Goal: Task Accomplishment & Management: Manage account settings

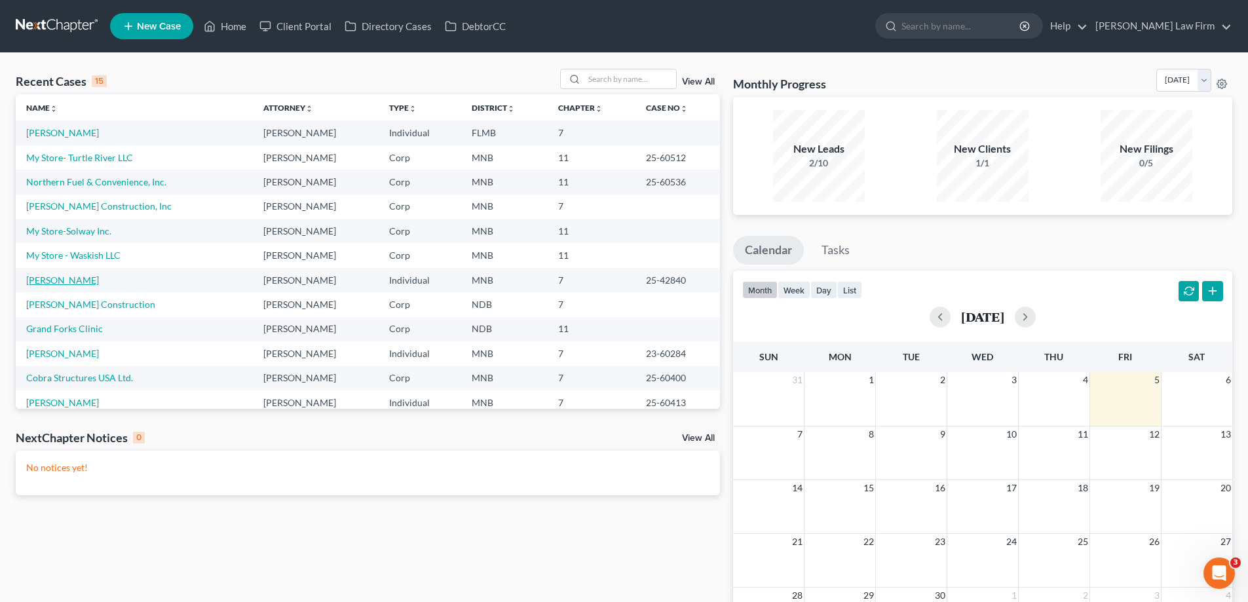
click at [53, 280] on link "[PERSON_NAME]" at bounding box center [62, 280] width 73 height 11
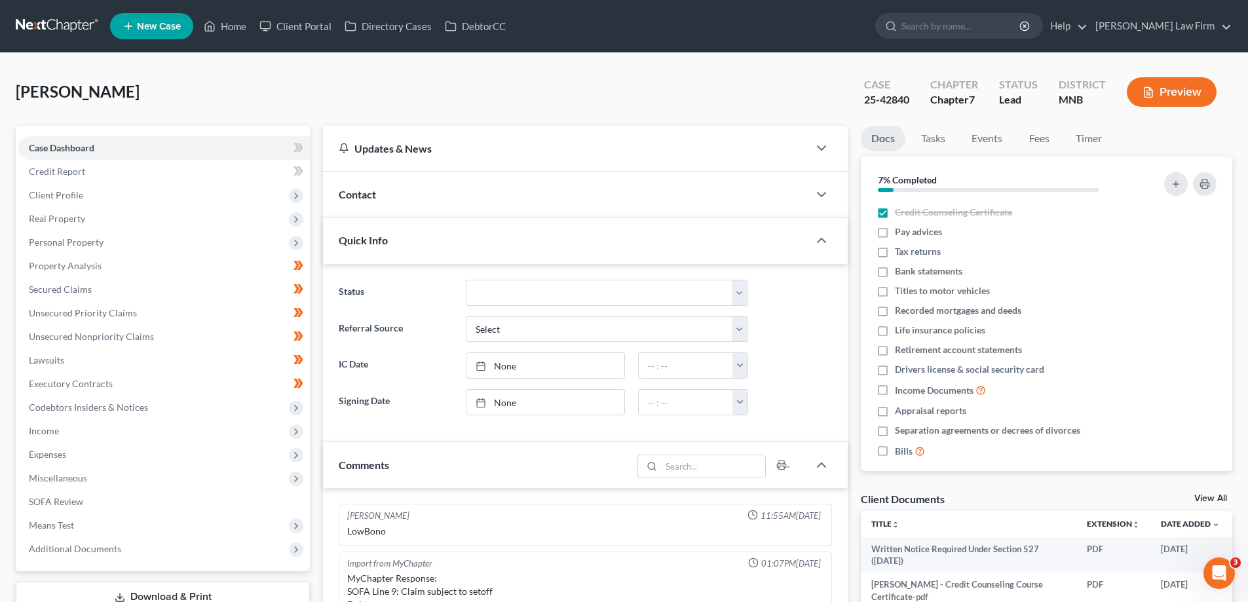
scroll to position [275, 0]
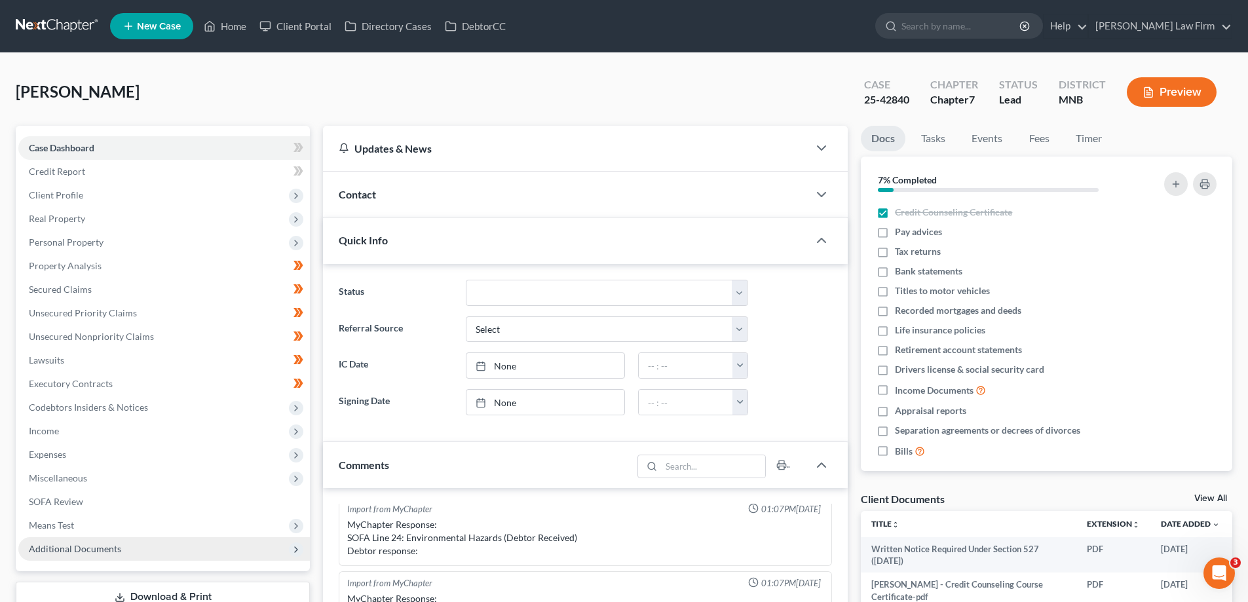
click at [126, 537] on span "Additional Documents" at bounding box center [164, 549] width 292 height 24
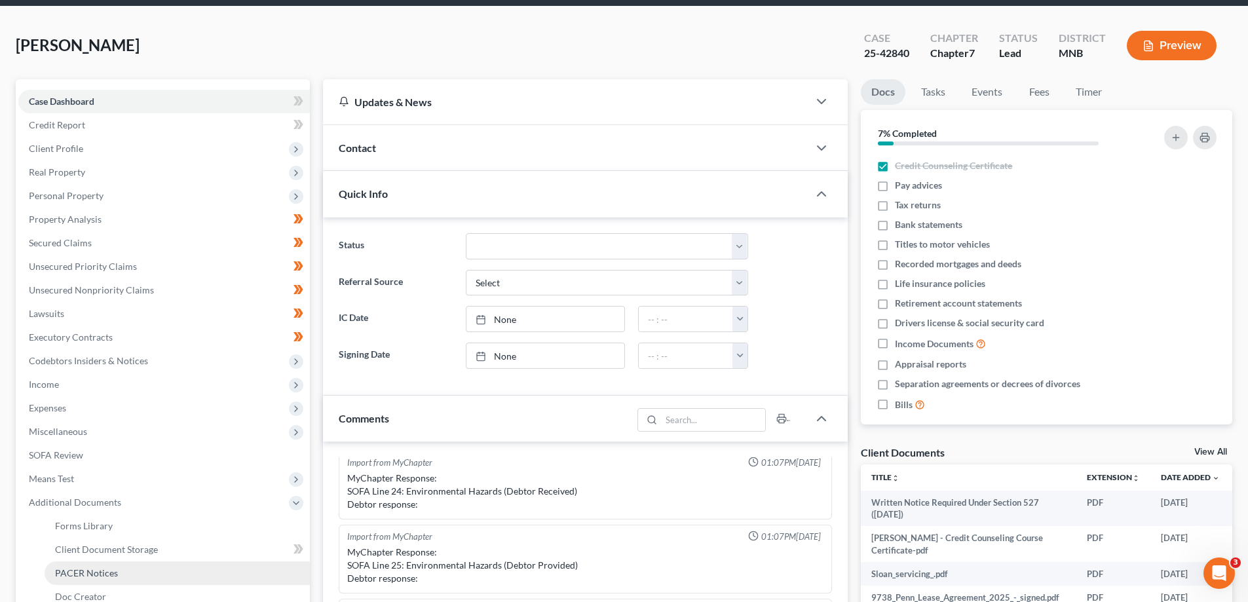
scroll to position [131, 0]
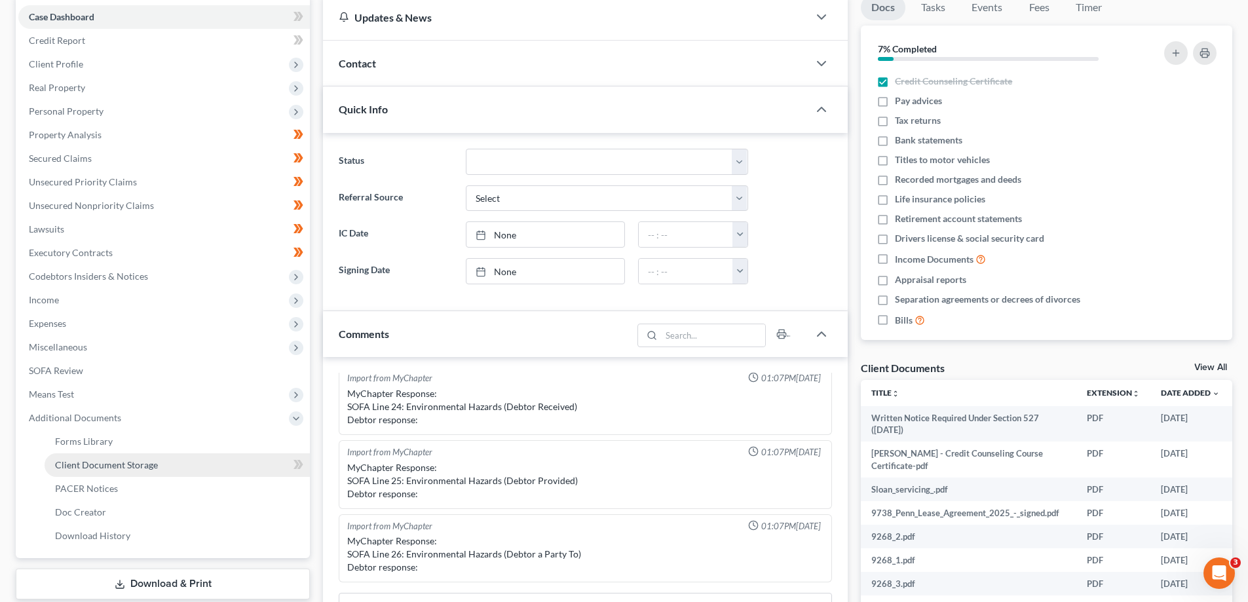
click at [173, 465] on link "Client Document Storage" at bounding box center [177, 466] width 265 height 24
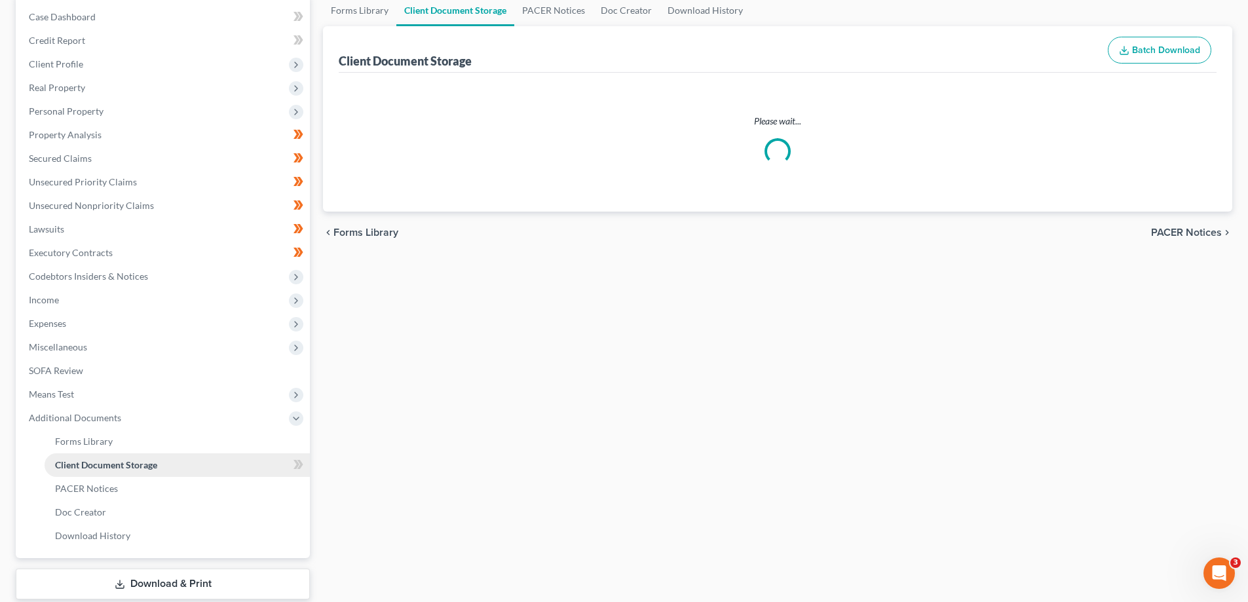
scroll to position [97, 0]
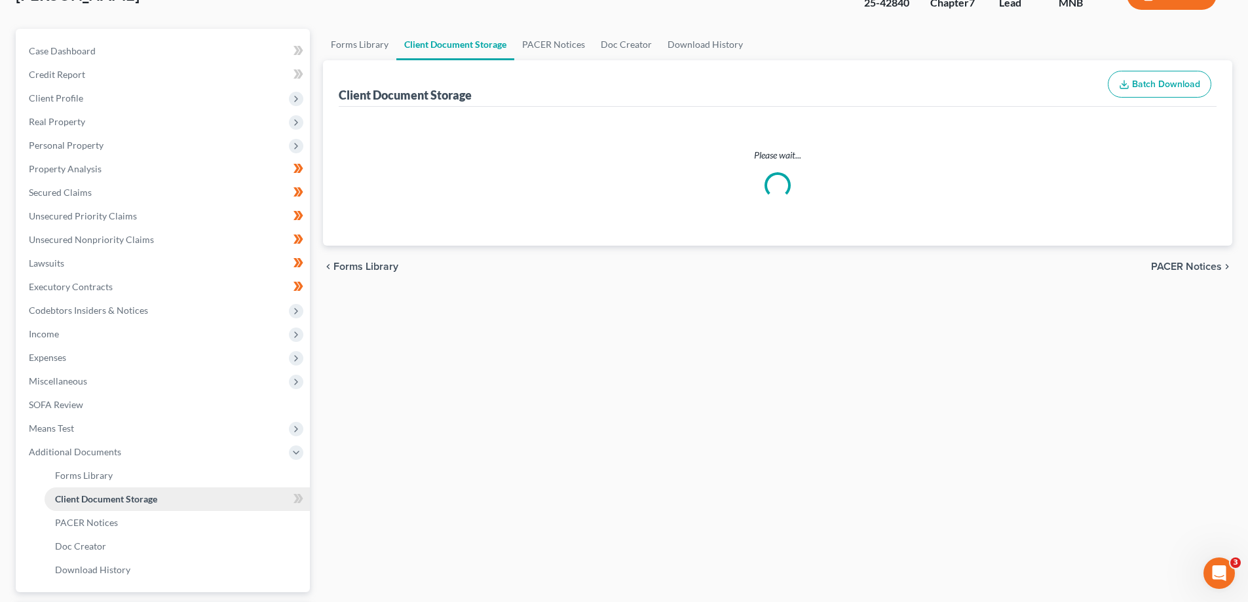
select select "1"
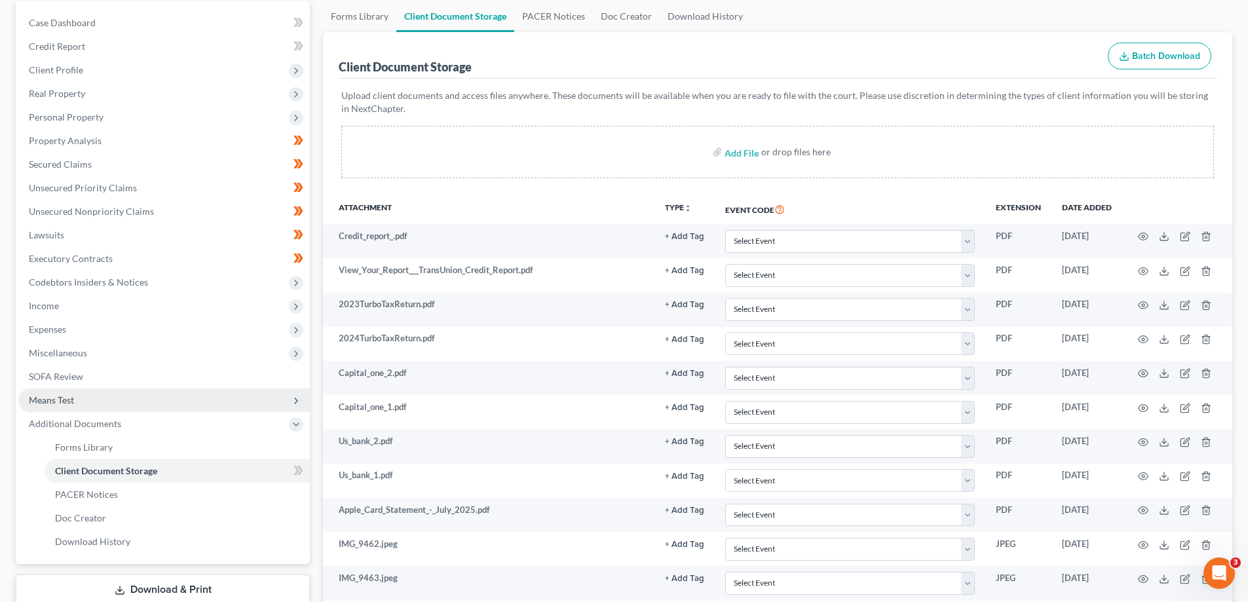
scroll to position [131, 0]
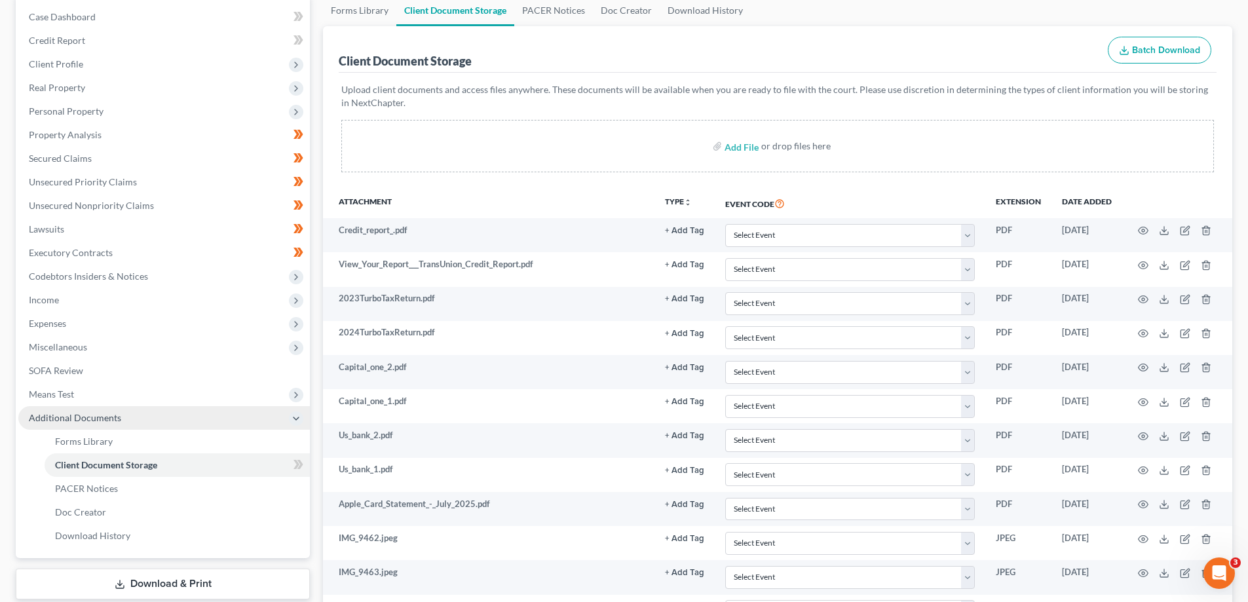
click at [109, 418] on span "Additional Documents" at bounding box center [75, 417] width 92 height 11
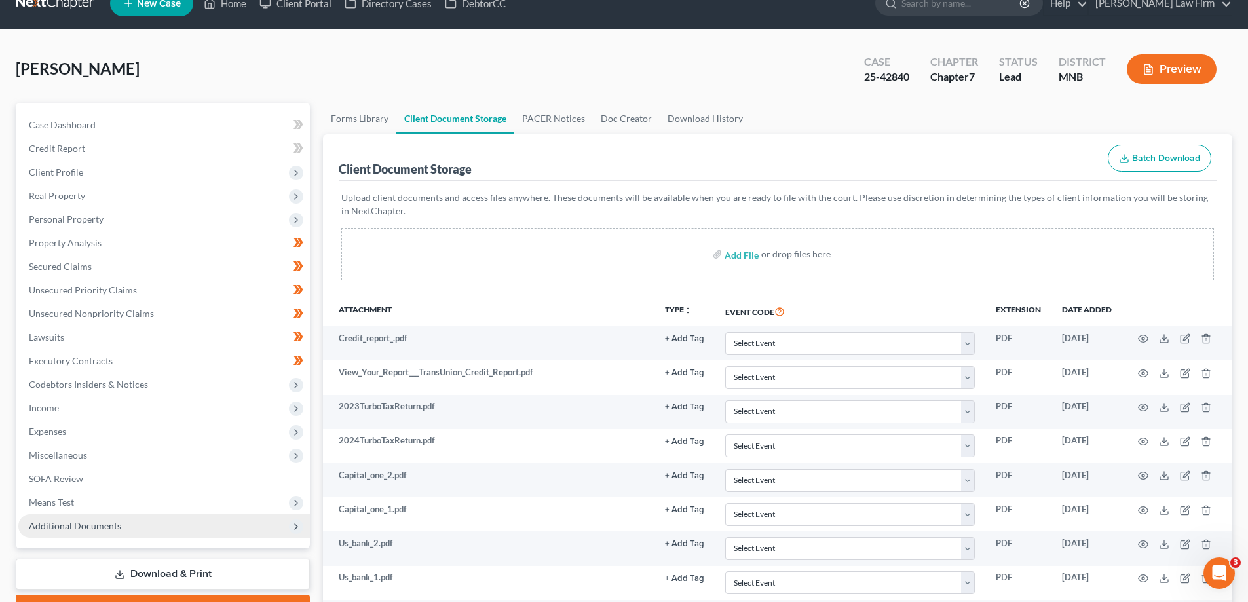
scroll to position [0, 0]
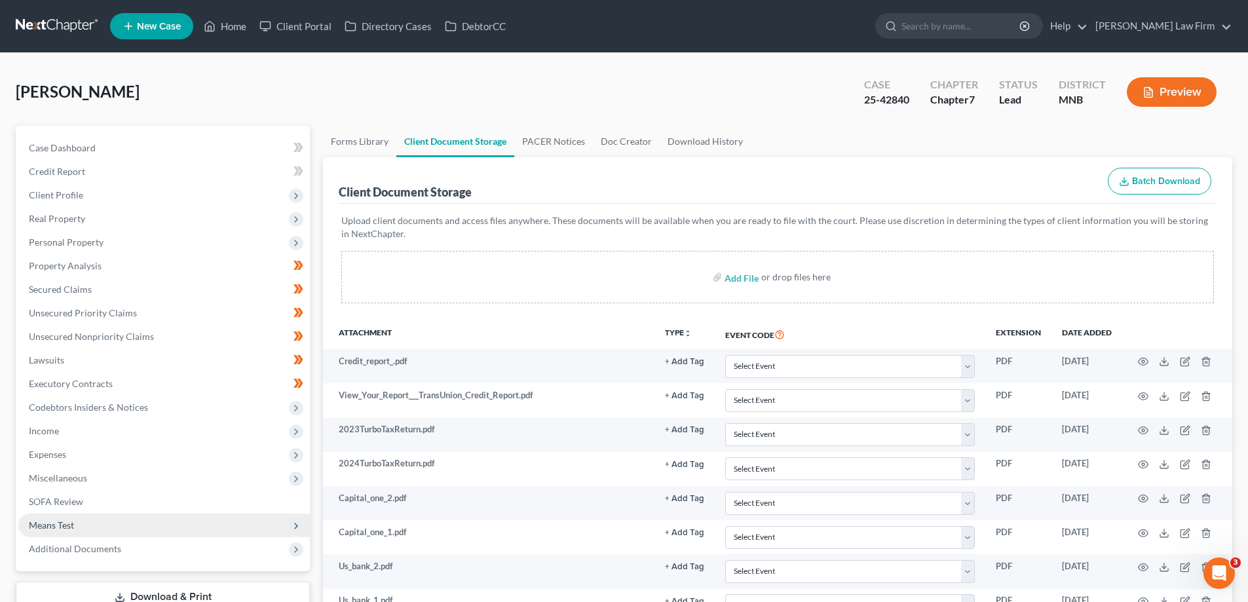
click at [73, 521] on span "Means Test" at bounding box center [51, 525] width 45 height 11
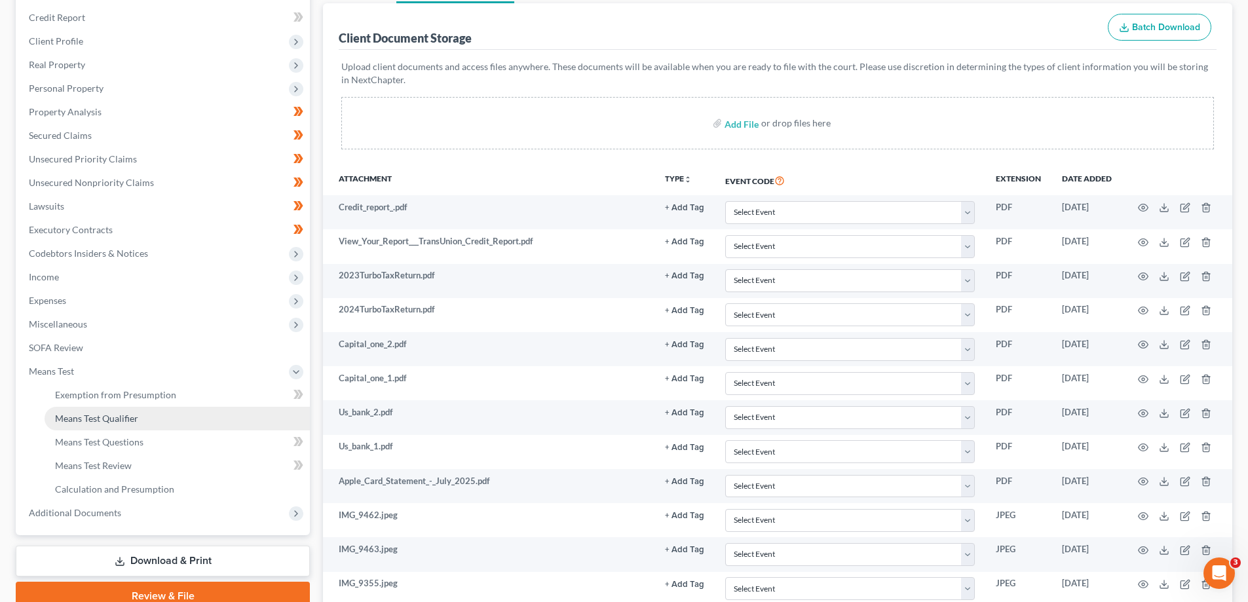
scroll to position [131, 0]
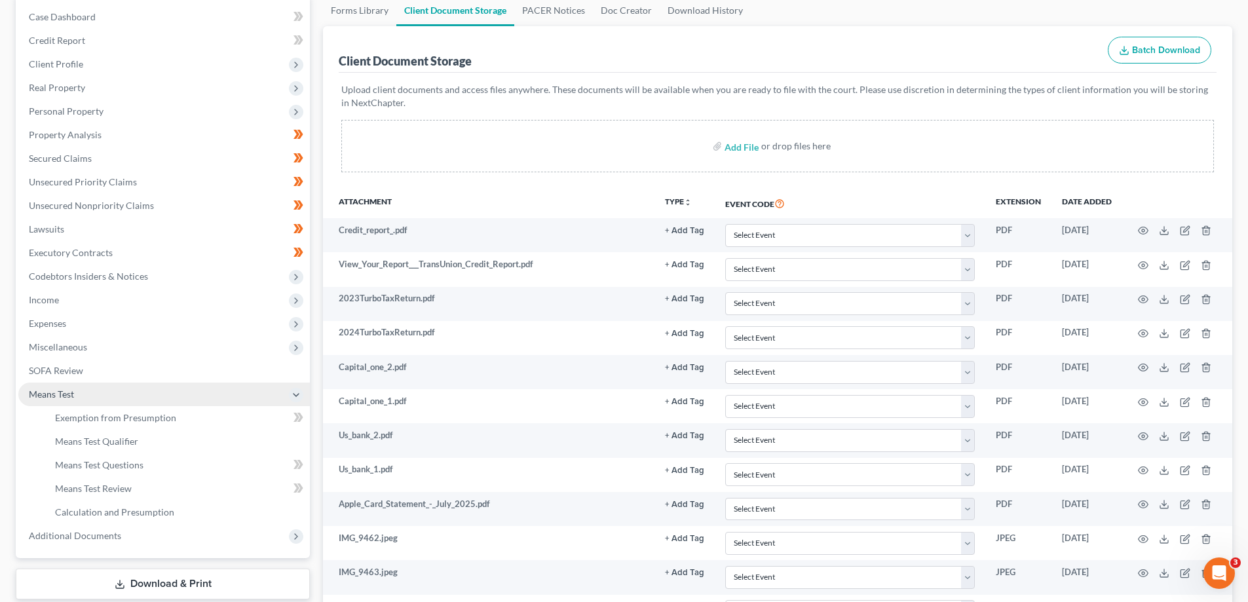
click at [54, 394] on span "Means Test" at bounding box center [51, 394] width 45 height 11
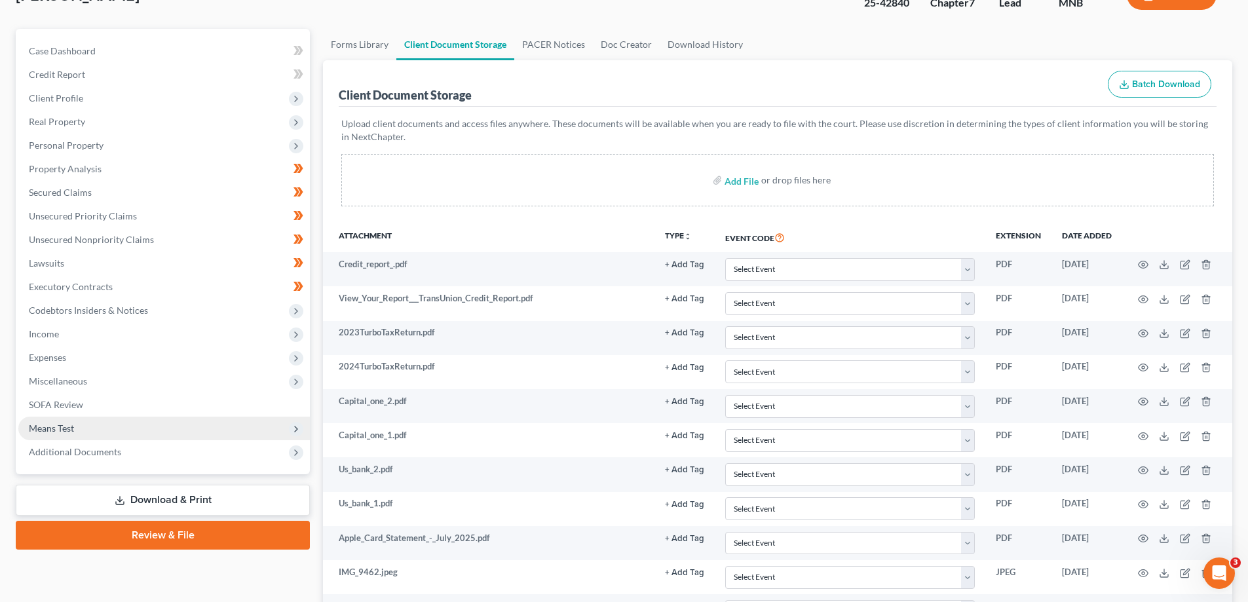
scroll to position [66, 0]
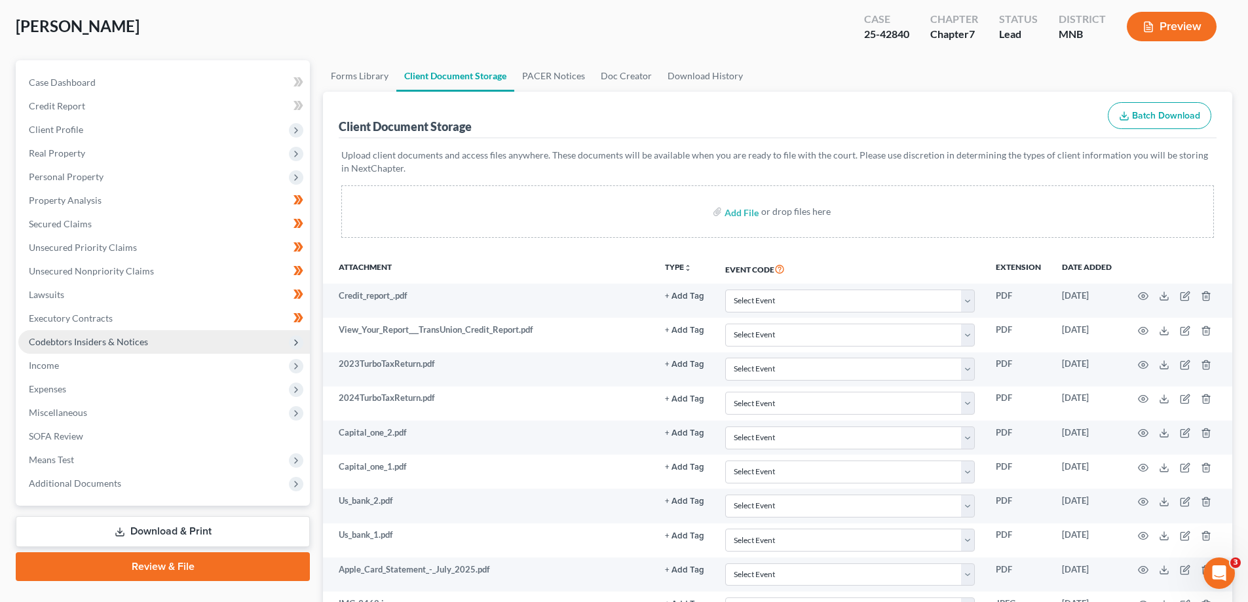
click at [84, 343] on span "Codebtors Insiders & Notices" at bounding box center [88, 341] width 119 height 11
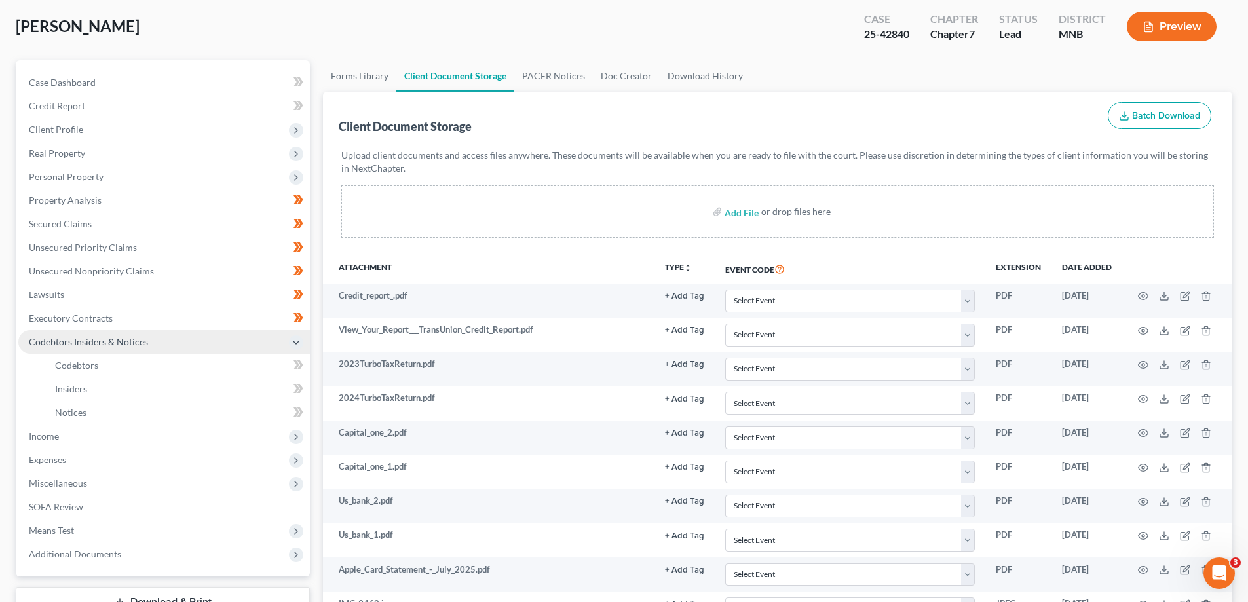
click at [84, 343] on span "Codebtors Insiders & Notices" at bounding box center [88, 341] width 119 height 11
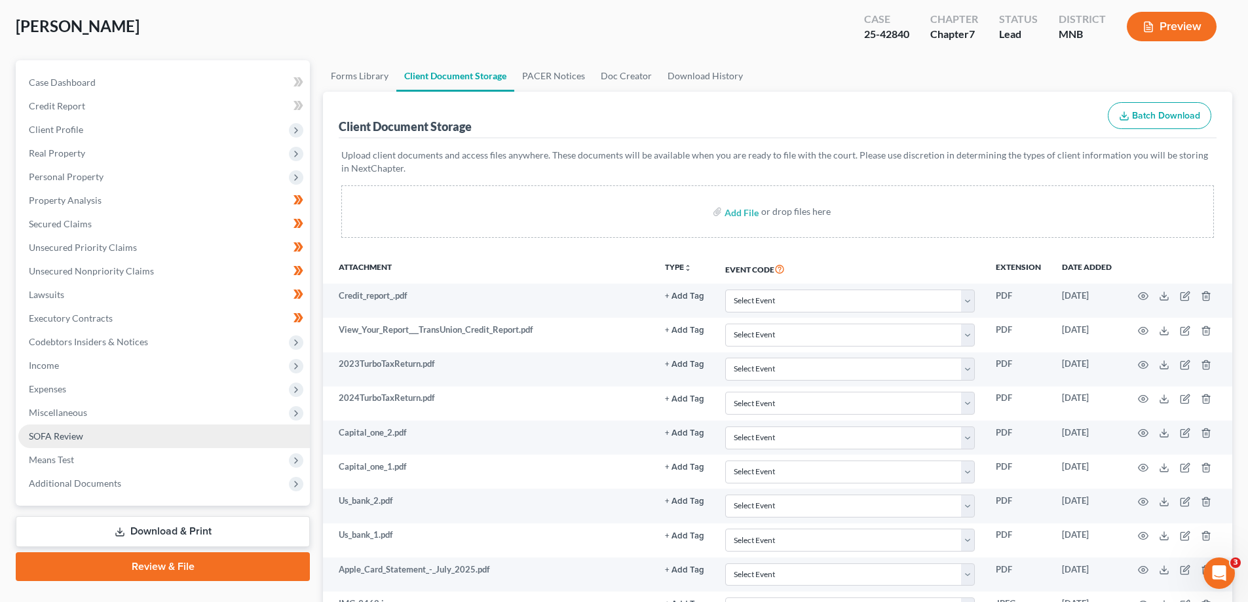
click at [85, 435] on link "SOFA Review" at bounding box center [164, 437] width 292 height 24
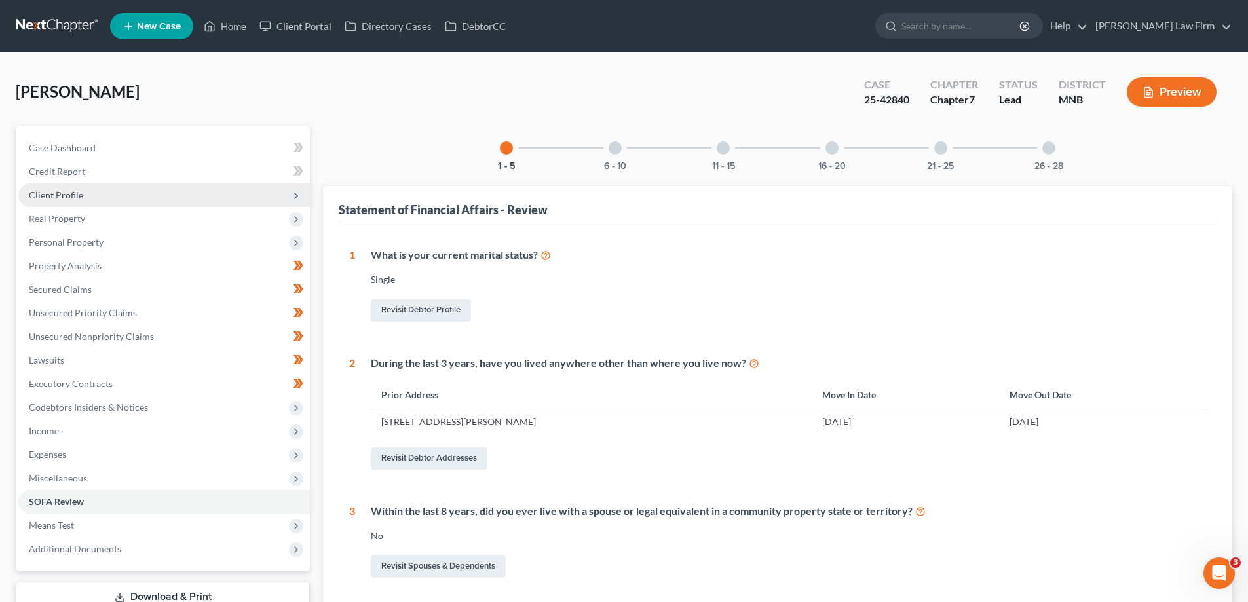
click at [99, 201] on span "Client Profile" at bounding box center [164, 195] width 292 height 24
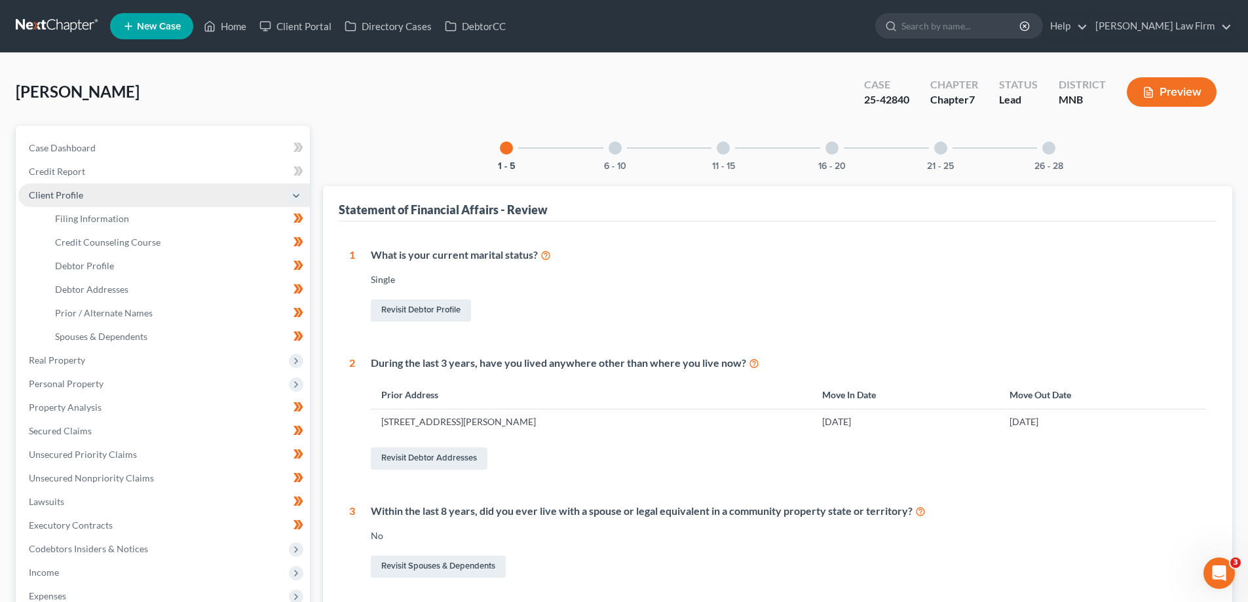
click at [100, 193] on span "Client Profile" at bounding box center [164, 195] width 292 height 24
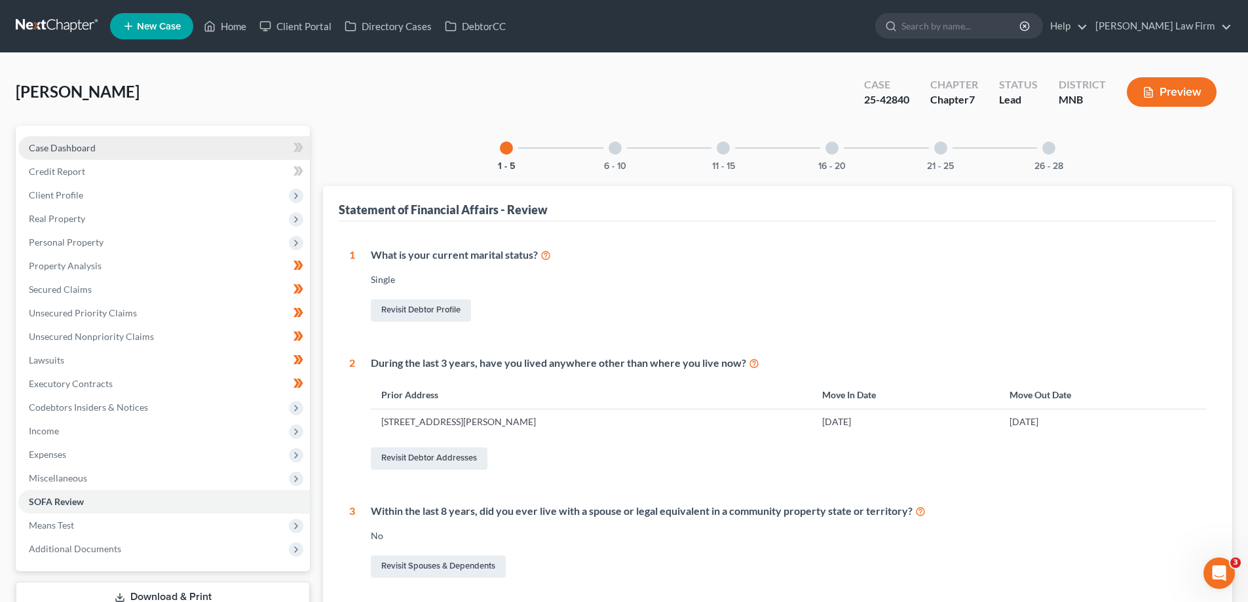
click at [73, 145] on span "Case Dashboard" at bounding box center [62, 147] width 67 height 11
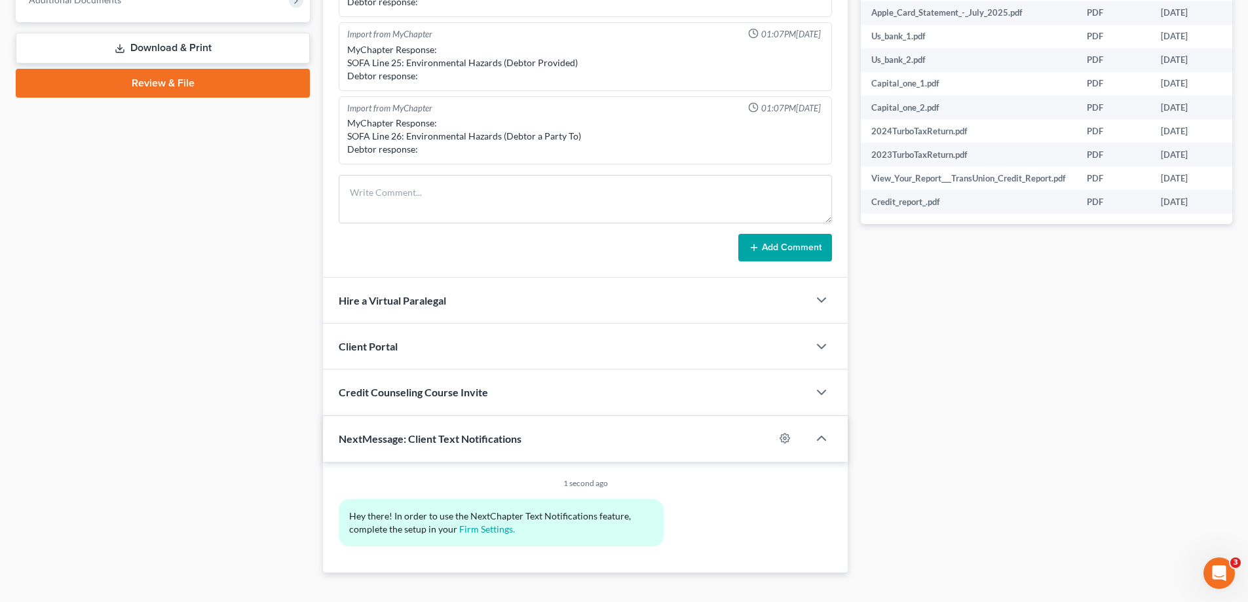
scroll to position [570, 0]
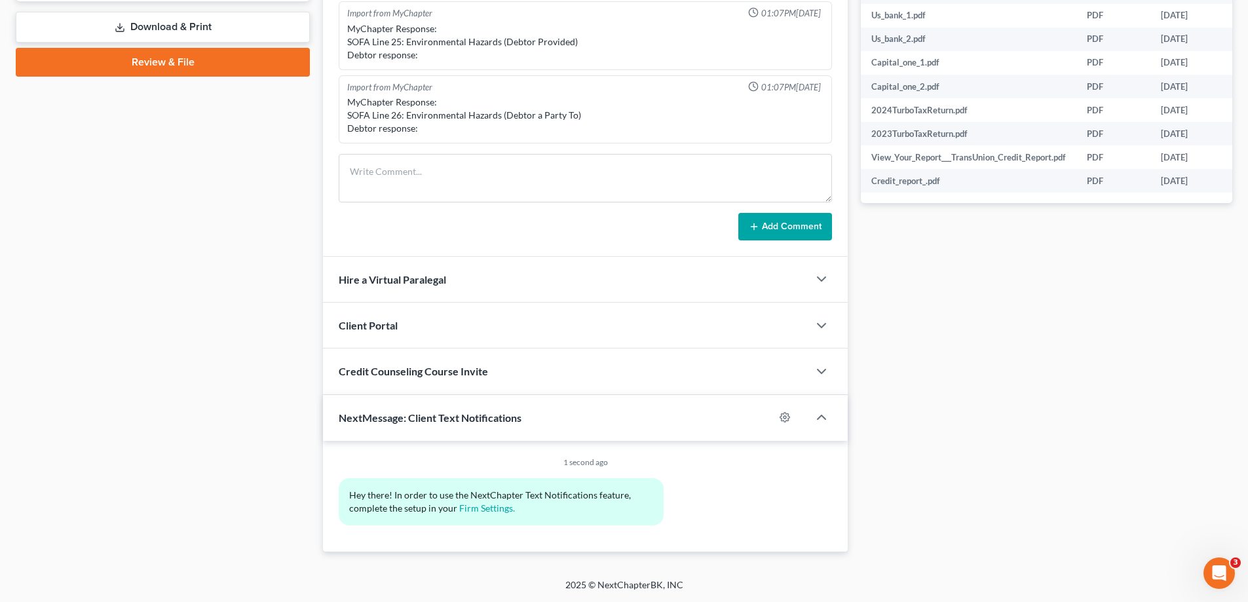
click at [627, 346] on div "Client Portal" at bounding box center [566, 325] width 486 height 45
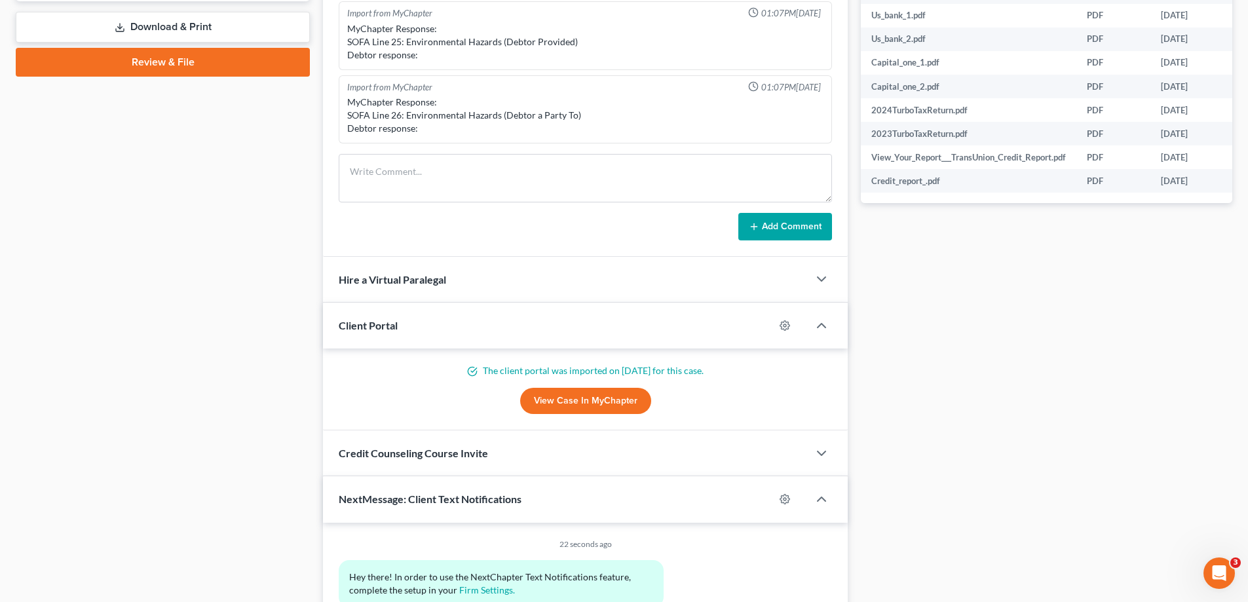
click at [628, 339] on div "Client Portal" at bounding box center [549, 325] width 452 height 45
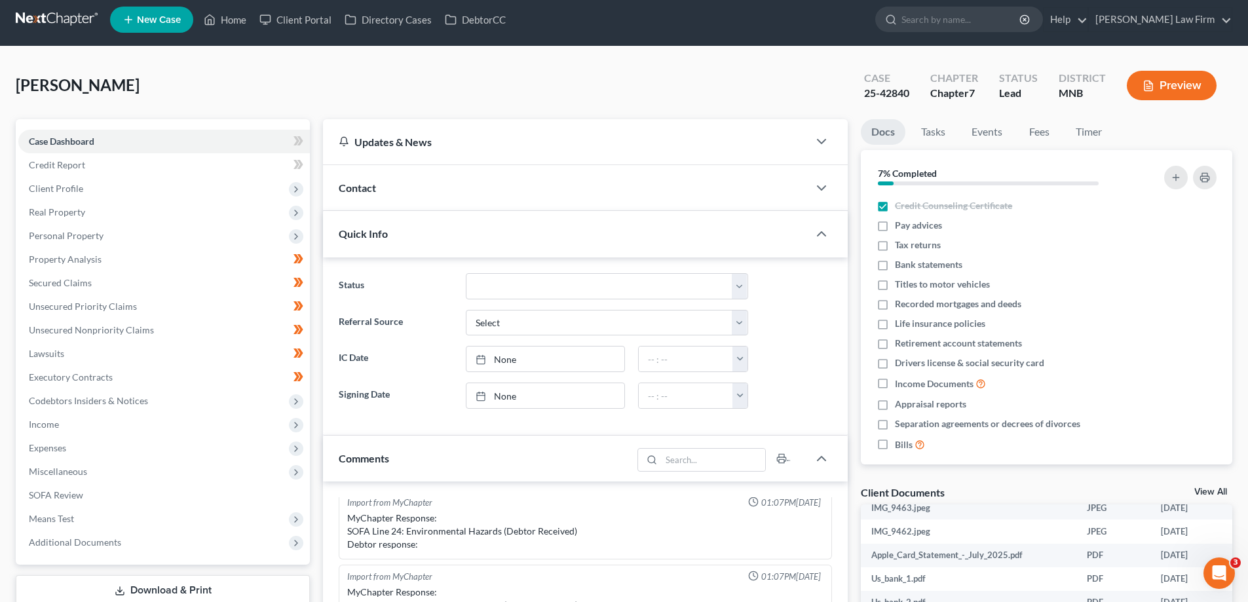
scroll to position [0, 0]
